Goal: Transaction & Acquisition: Subscribe to service/newsletter

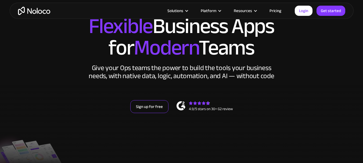
scroll to position [54, 0]
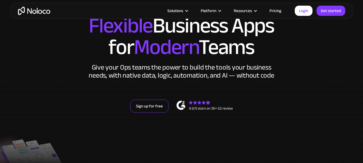
click at [159, 104] on link "Sign up for free" at bounding box center [149, 106] width 38 height 13
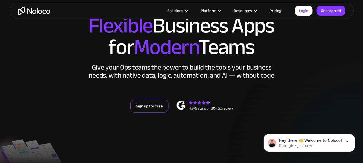
scroll to position [0, 0]
click at [148, 109] on link "Sign up for free" at bounding box center [149, 106] width 38 height 13
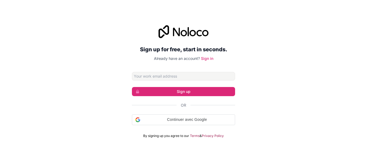
click at [168, 73] on input "Email address" at bounding box center [183, 76] width 103 height 9
type input "[EMAIL_ADDRESS][DOMAIN_NAME]"
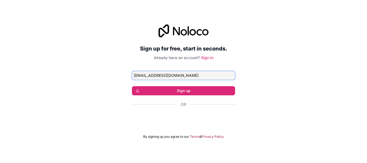
drag, startPoint x: 187, startPoint y: 77, endPoint x: 108, endPoint y: 76, distance: 78.6
click at [108, 76] on div "Sign up for free, start in seconds. Already have an account? Sign in [EMAIL_ADD…" at bounding box center [183, 82] width 367 height 130
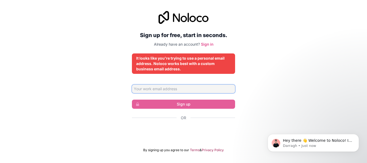
click at [146, 86] on input "Email address" at bounding box center [183, 89] width 103 height 9
click at [122, 94] on div "Sign up for free, start in seconds. Already have an account? Sign in It looks l…" at bounding box center [183, 81] width 367 height 157
click at [155, 88] on input "Email address" at bounding box center [183, 89] width 103 height 9
click at [171, 93] on input "Email address" at bounding box center [183, 89] width 103 height 9
click at [123, 122] on div "Sign up for free, start in seconds. Already have an account? Sign in It looks l…" at bounding box center [183, 81] width 367 height 157
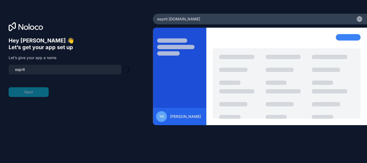
type input "esprit-app"
